Goal: Information Seeking & Learning: Check status

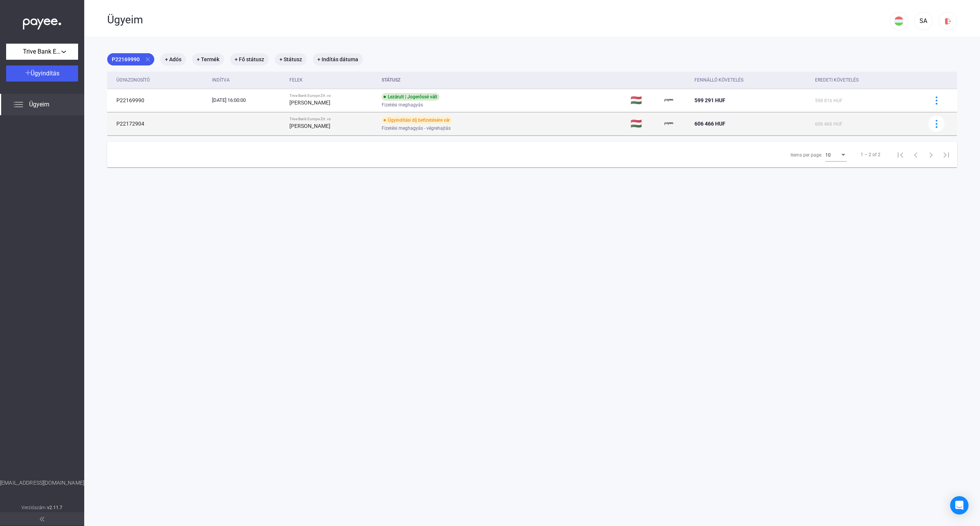
click at [217, 127] on td at bounding box center [247, 123] width 77 height 23
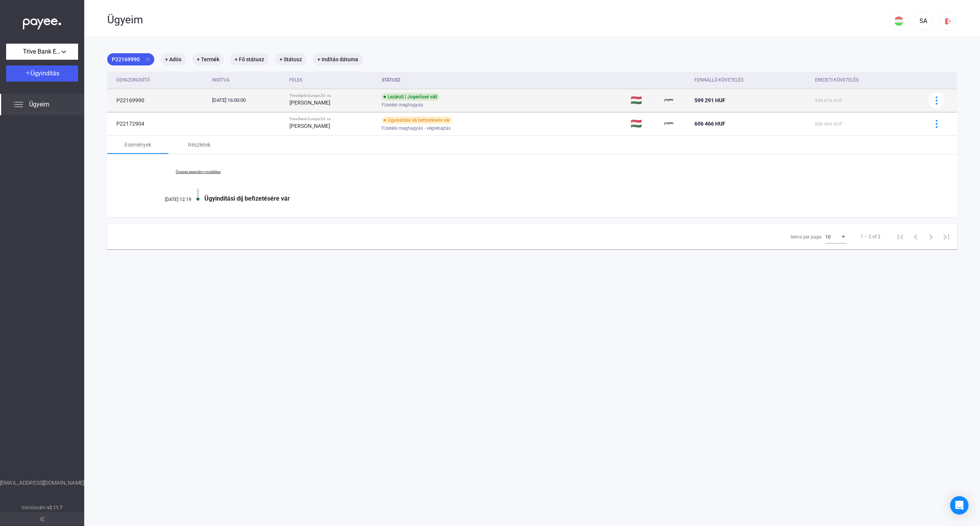
click at [308, 104] on strong "[PERSON_NAME]" at bounding box center [309, 102] width 41 height 6
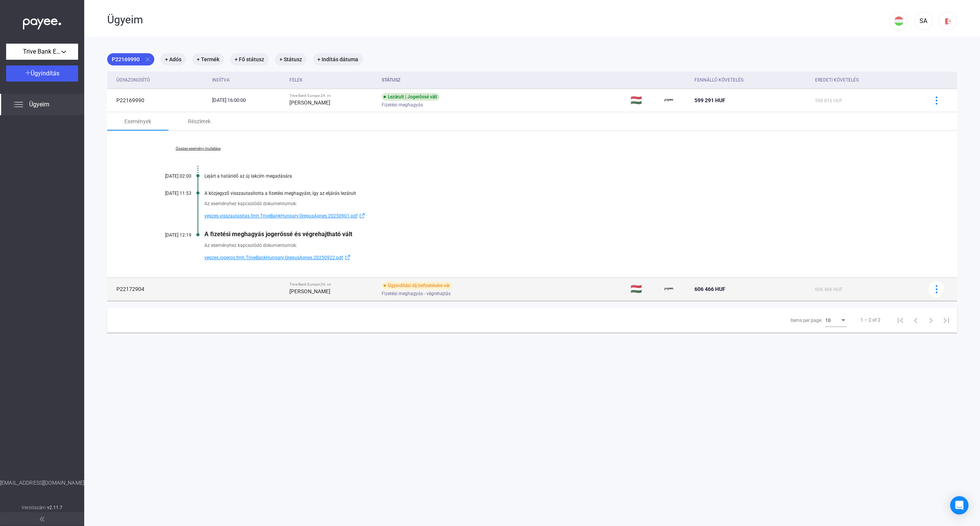
click at [314, 285] on div "Trive Bank Europe Zrt. vs" at bounding box center [332, 284] width 86 height 5
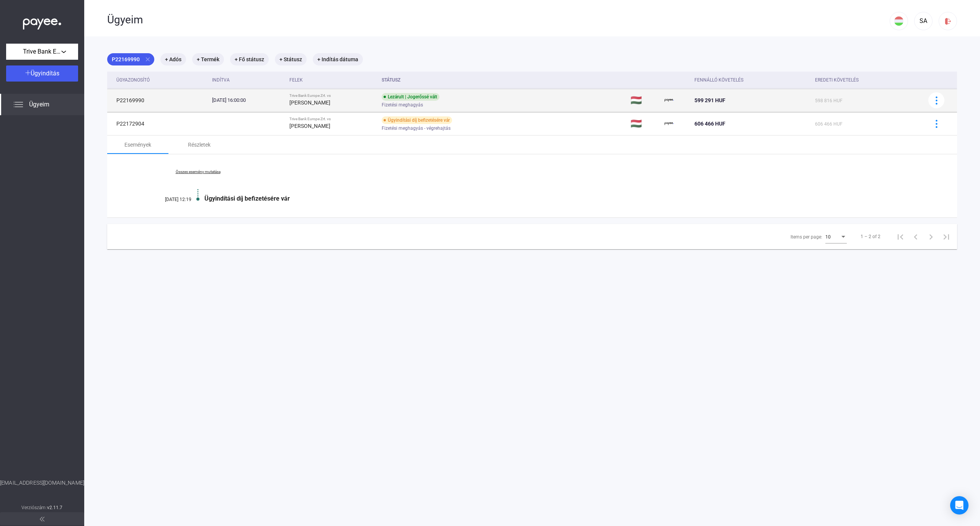
click at [286, 100] on td "[DATE] 16:00:00" at bounding box center [247, 100] width 77 height 23
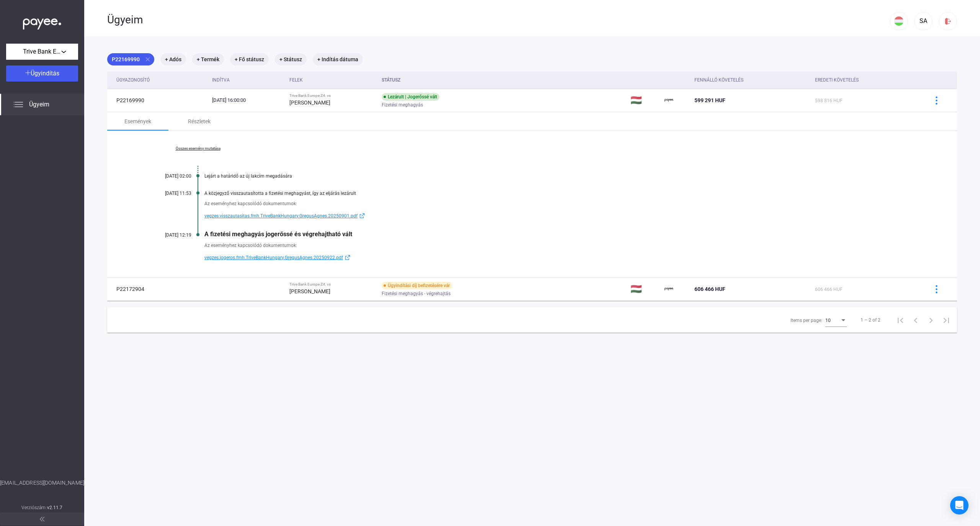
click at [282, 218] on span "vegzes.visszautasitas.fmh.TriveBankHungary.GregusAgnes.20250901.pdf" at bounding box center [280, 215] width 153 height 9
click at [248, 256] on span "vegzes.jogeros.fmh.TriveBankHungary.GregusAgnes.20250922.pdf" at bounding box center [273, 257] width 139 height 9
